Goal: Task Accomplishment & Management: Manage account settings

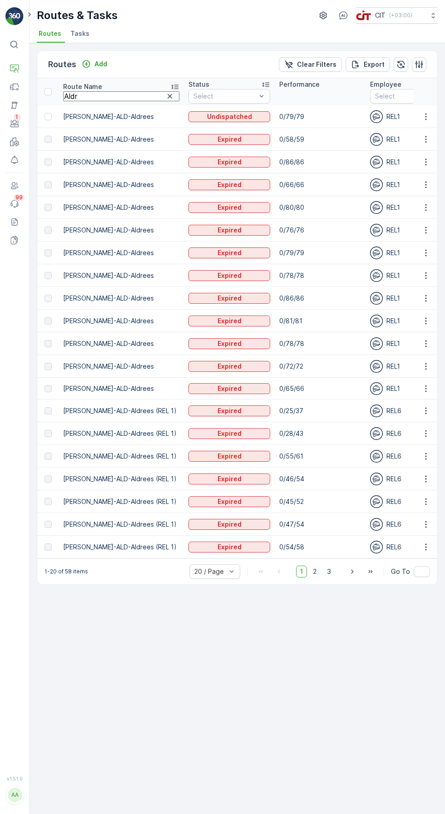
click at [15, 70] on icon at bounding box center [14, 68] width 9 height 9
click at [84, 84] on link "CIT Dashboard" at bounding box center [60, 80] width 73 height 8
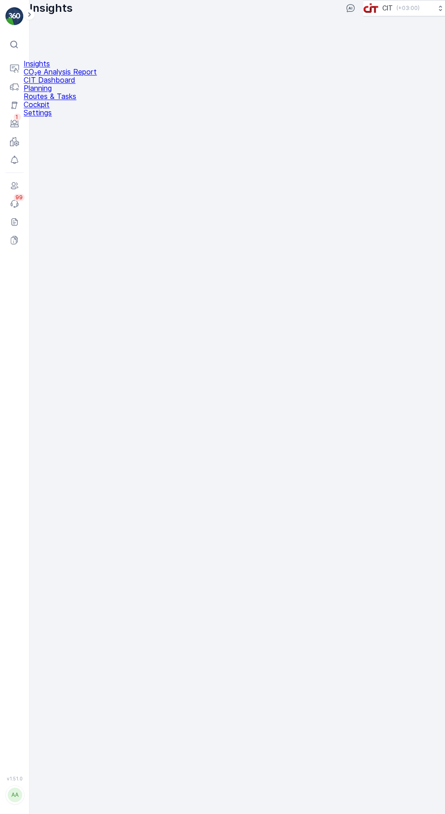
click at [15, 70] on icon at bounding box center [14, 68] width 9 height 9
click at [88, 100] on link "Routes & Tasks" at bounding box center [60, 96] width 73 height 8
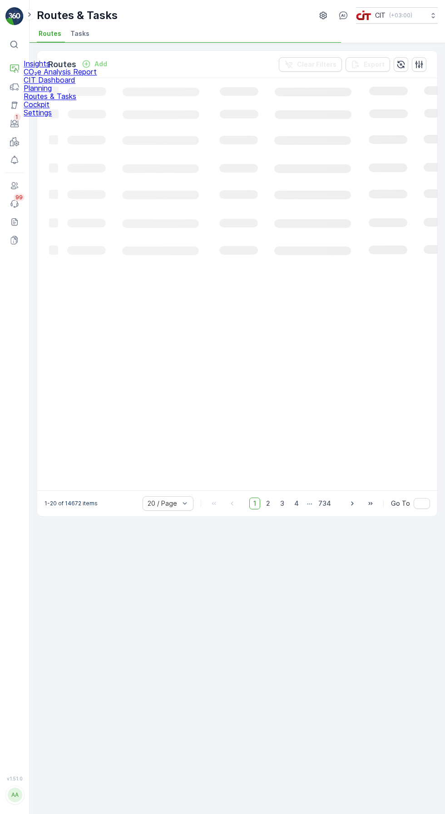
click at [79, 84] on link "CIT Dashboard" at bounding box center [60, 80] width 73 height 8
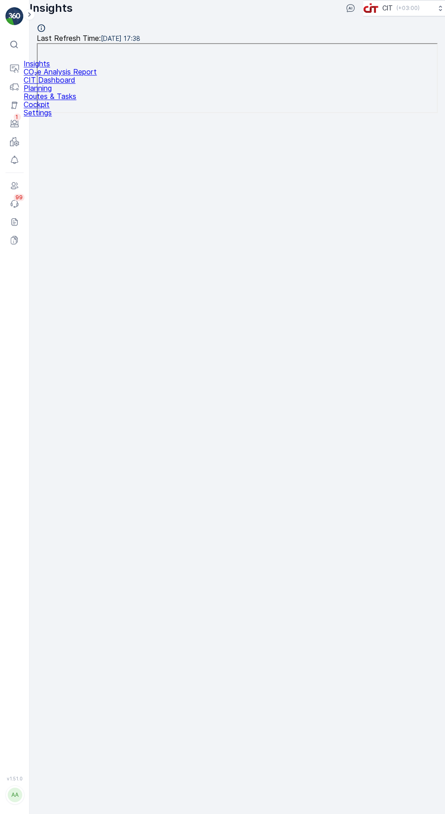
click at [76, 92] on link "Planning" at bounding box center [60, 88] width 73 height 8
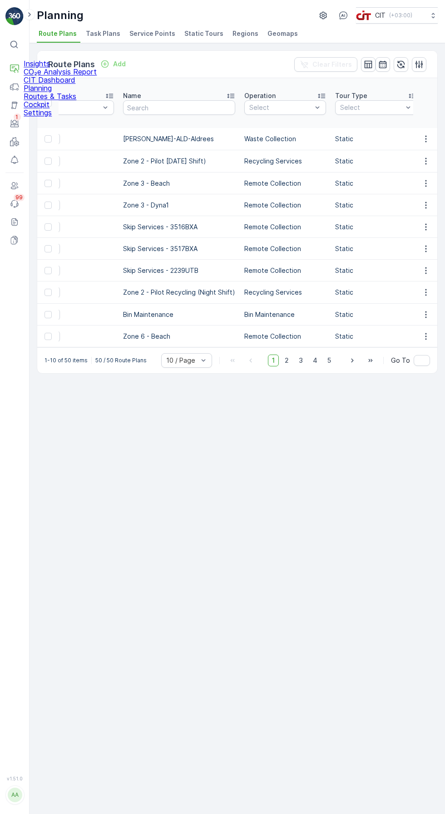
scroll to position [0, 163]
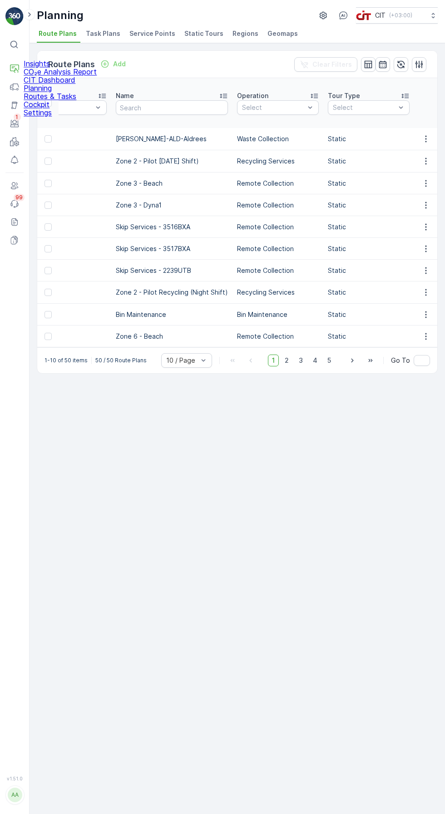
click at [311, 513] on div "Route Plans Add Clear Filters ID Status Select Name Operation Select Tour Type …" at bounding box center [236, 428] width 415 height 771
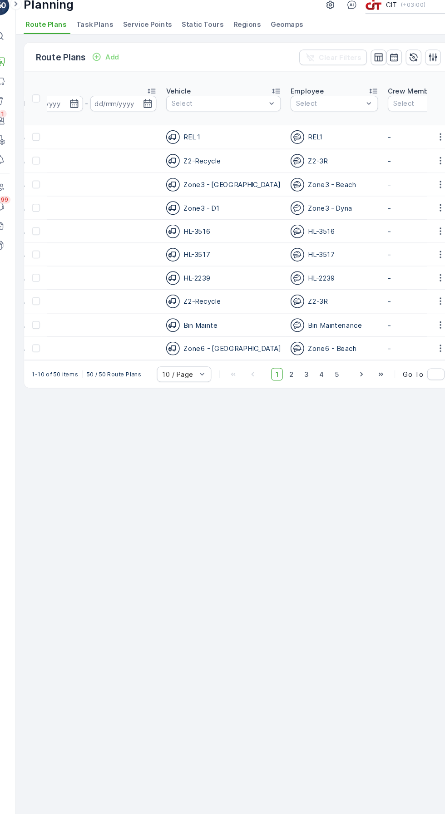
scroll to position [0, 1425]
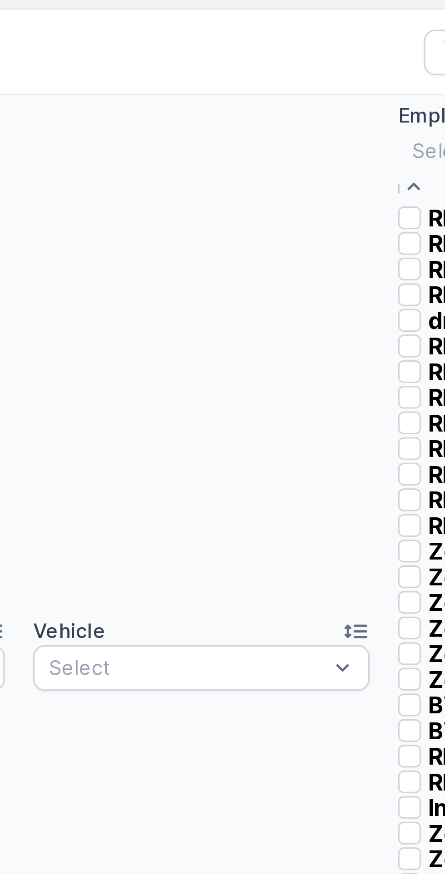
click at [295, 117] on p "REL5" at bounding box center [304, 117] width 18 height 8
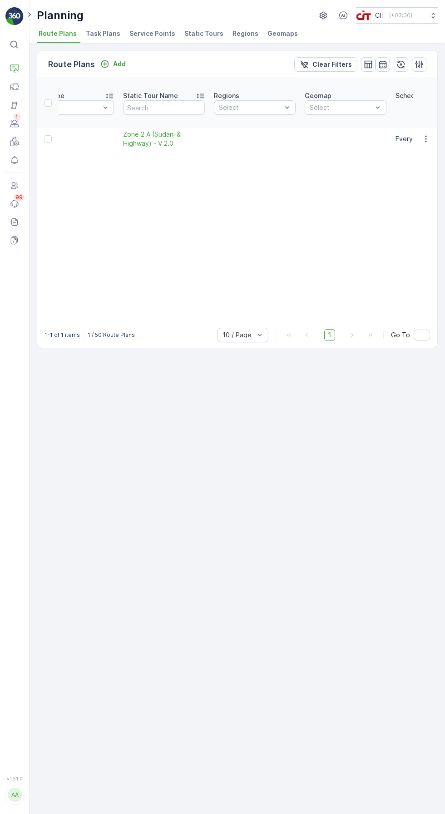
scroll to position [0, 461]
click at [425, 136] on icon "button" at bounding box center [425, 139] width 1 height 7
click at [416, 4] on span "Edit Route Plan" at bounding box center [425, -1] width 53 height 8
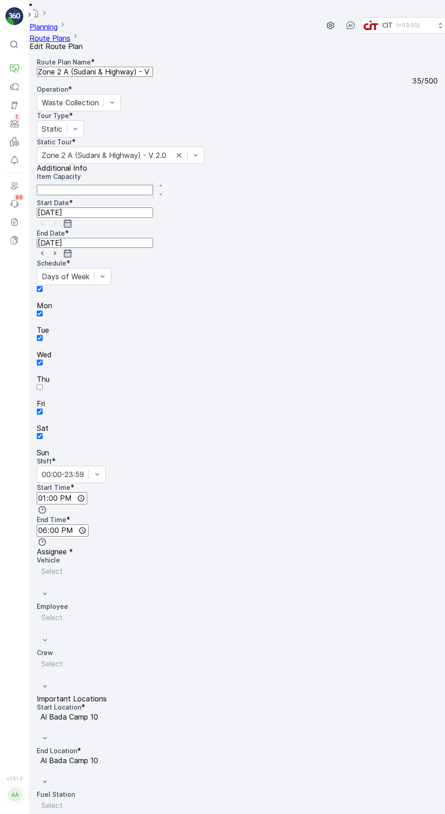
type input "[DATE]"
type input "13:00"
type input "18:00"
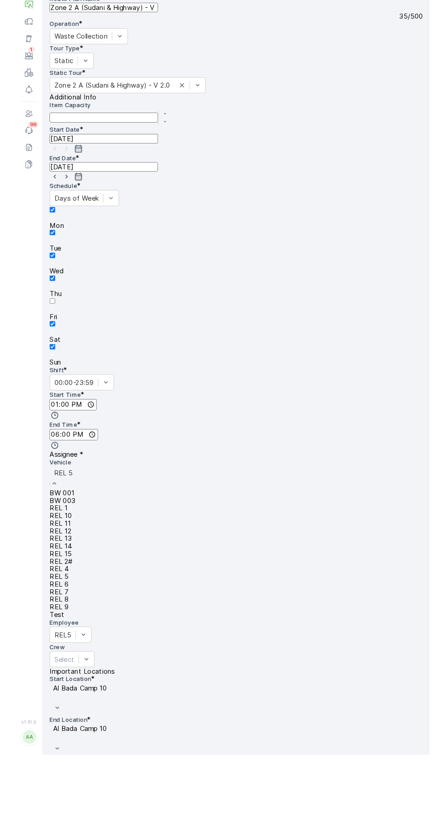
scroll to position [64, 0]
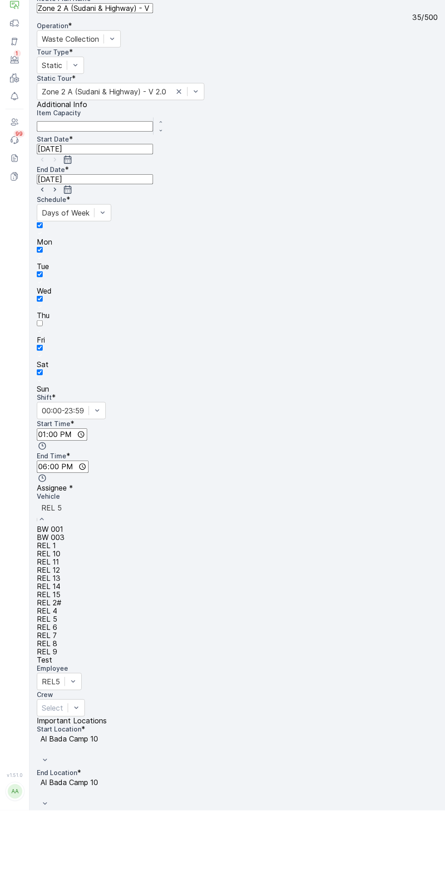
click at [66, 670] on div "REL 4" at bounding box center [51, 674] width 29 height 8
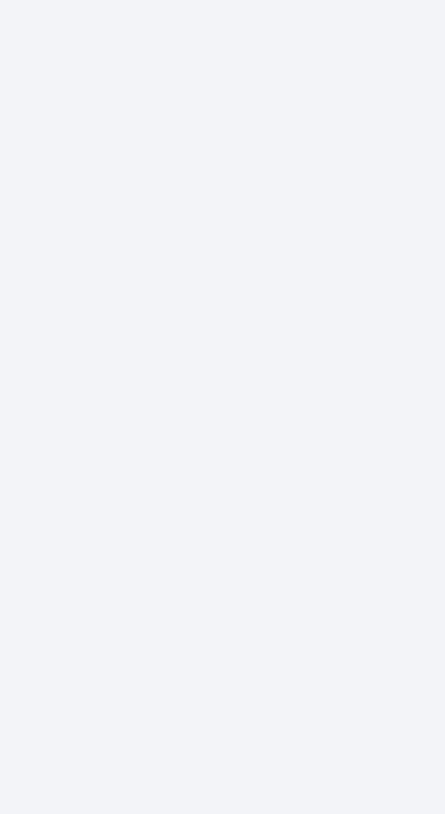
scroll to position [0, 0]
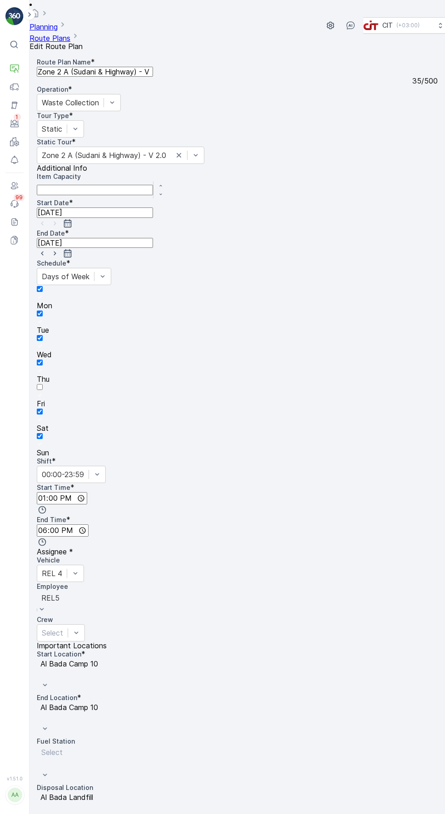
click at [328, 482] on div "Start Date * [DATE] End Date * [DATE] Schedule * Days of Week Mon Tue Wed Thu F…" at bounding box center [237, 512] width 401 height 628
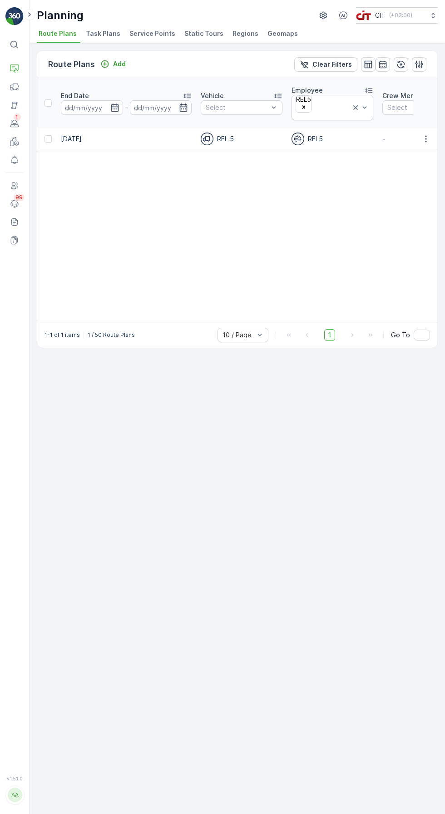
scroll to position [0, 1474]
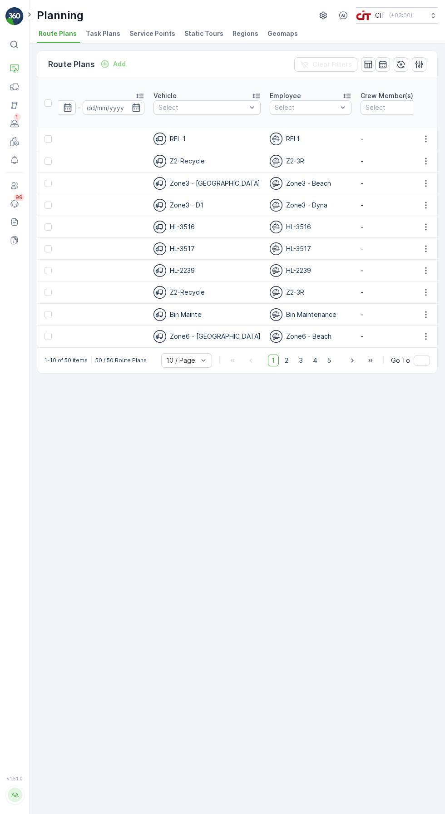
scroll to position [0, 1441]
click at [270, 91] on div "Employee" at bounding box center [311, 95] width 82 height 9
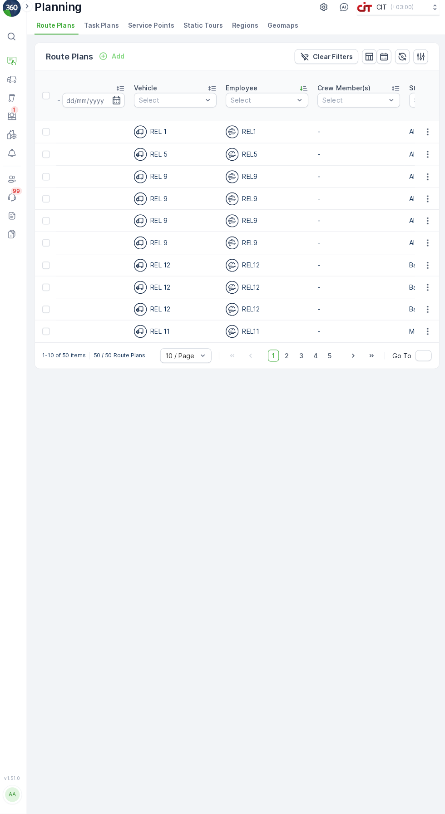
scroll to position [66, 0]
